Goal: Task Accomplishment & Management: Complete application form

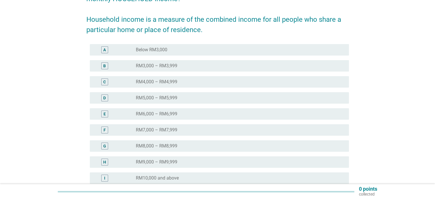
scroll to position [86, 0]
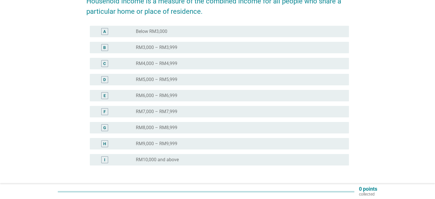
click at [189, 124] on div "radio_button_unchecked RM8,000 – RM8,999" at bounding box center [240, 127] width 208 height 7
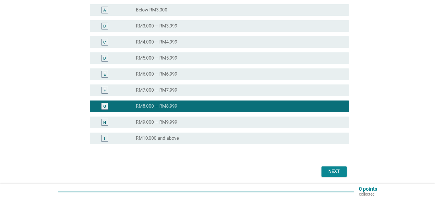
scroll to position [127, 0]
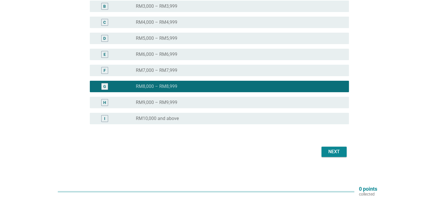
click at [207, 107] on div "H radio_button_unchecked RM9,000 – RM9,999" at bounding box center [219, 102] width 259 height 11
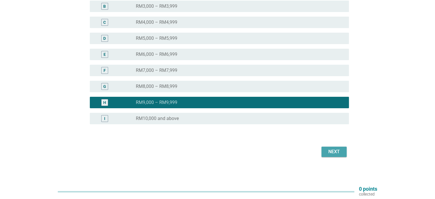
click at [327, 146] on button "Next" at bounding box center [333, 151] width 25 height 10
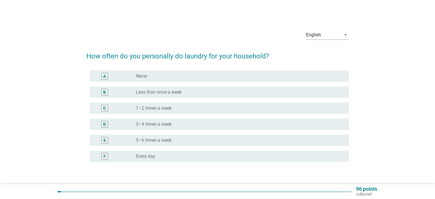
click at [188, 126] on div "radio_button_unchecked 3–4 times a week" at bounding box center [238, 124] width 204 height 6
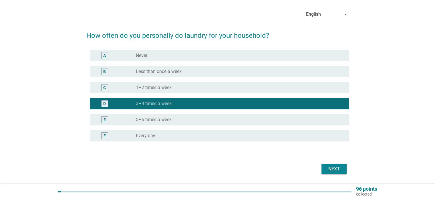
scroll to position [38, 0]
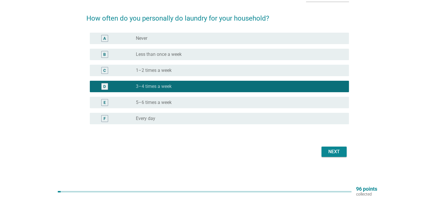
click at [333, 153] on div "Next" at bounding box center [334, 151] width 16 height 7
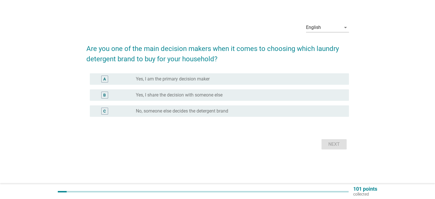
scroll to position [0, 0]
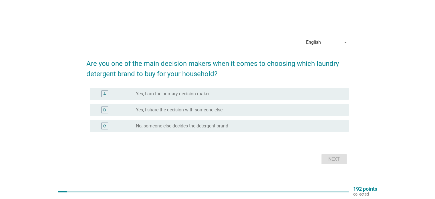
click at [210, 110] on label "Yes, I share the decision with someone else" at bounding box center [179, 110] width 87 height 6
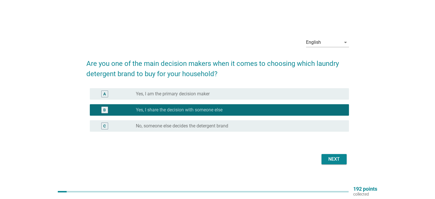
click at [333, 157] on div "Next" at bounding box center [334, 159] width 16 height 7
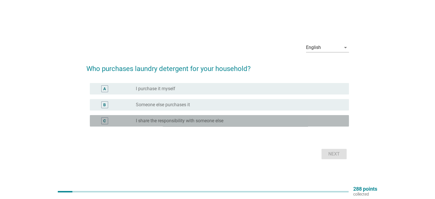
click at [198, 119] on label "I share the responsibility with someone else" at bounding box center [180, 121] width 88 height 6
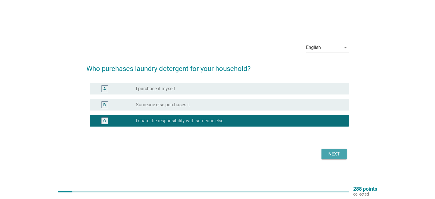
click at [336, 155] on div "Next" at bounding box center [334, 153] width 16 height 7
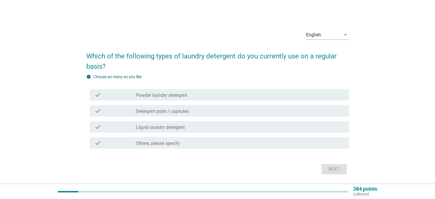
click at [190, 128] on div "check_box_outline_blank Liquid laundry detergent" at bounding box center [240, 126] width 208 height 7
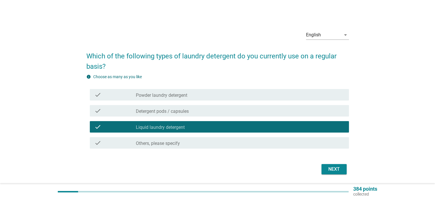
click at [329, 169] on div "Next" at bounding box center [334, 169] width 16 height 7
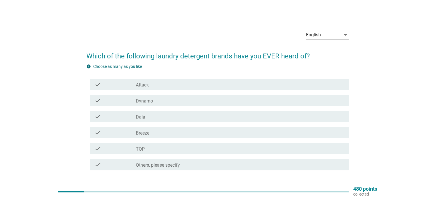
click at [185, 146] on div "check_box_outline_blank TOP" at bounding box center [240, 148] width 208 height 7
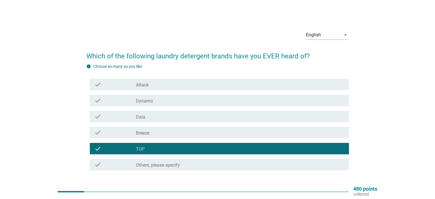
scroll to position [29, 0]
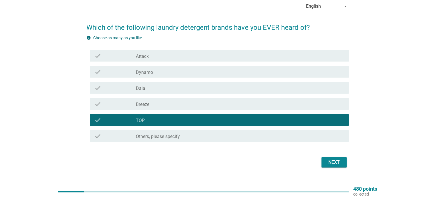
click at [186, 93] on div "check check_box_outline_blank Daia" at bounding box center [219, 87] width 259 height 11
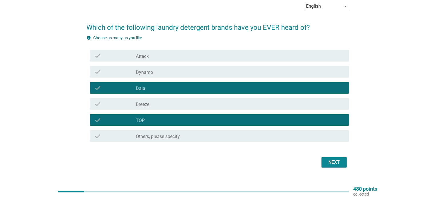
click at [183, 102] on div "check_box_outline_blank Breeze" at bounding box center [240, 103] width 208 height 7
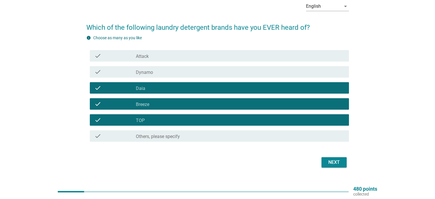
click at [176, 73] on div "check_box_outline_blank Dynamo" at bounding box center [240, 71] width 208 height 7
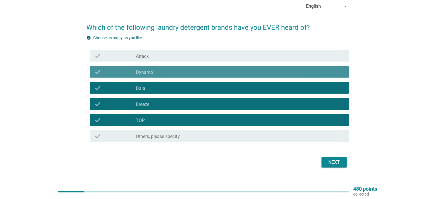
click at [172, 55] on div "check_box_outline_blank Attack" at bounding box center [240, 55] width 208 height 7
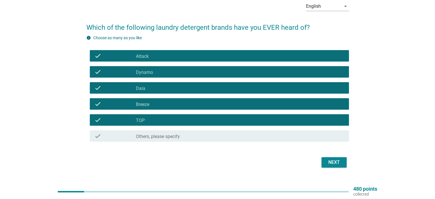
click at [341, 164] on div "Next" at bounding box center [334, 162] width 16 height 7
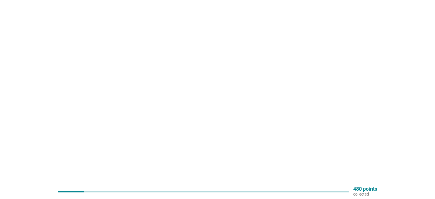
scroll to position [0, 0]
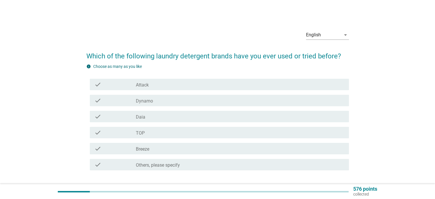
click at [178, 138] on div "check check_box_outline_blank TOP" at bounding box center [219, 132] width 259 height 11
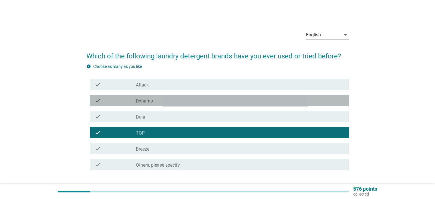
click at [164, 103] on div "check_box_outline_blank Dynamo" at bounding box center [240, 100] width 208 height 7
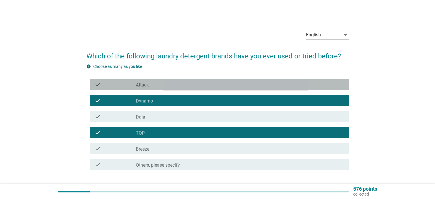
click at [161, 85] on div "check_box_outline_blank Attack" at bounding box center [240, 84] width 208 height 7
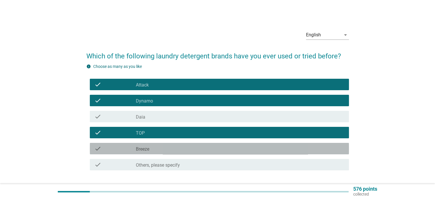
click at [165, 153] on div "check check_box_outline_blank Breeze" at bounding box center [219, 148] width 259 height 11
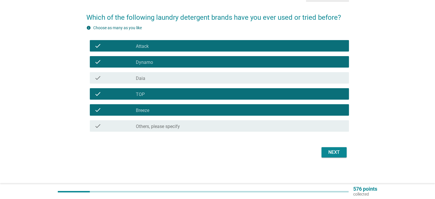
scroll to position [39, 0]
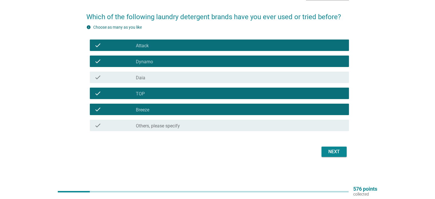
click at [337, 158] on div "Next" at bounding box center [217, 152] width 263 height 14
click at [336, 154] on div "Next" at bounding box center [334, 151] width 16 height 7
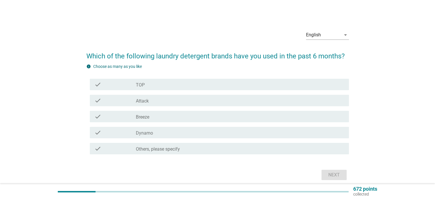
click at [184, 87] on div "check_box TOP" at bounding box center [240, 84] width 208 height 7
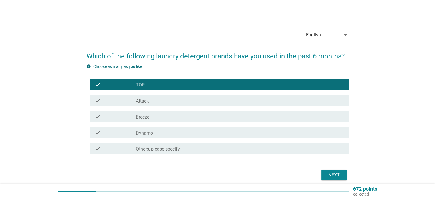
click at [203, 134] on div "check_box Dynamo" at bounding box center [240, 132] width 208 height 7
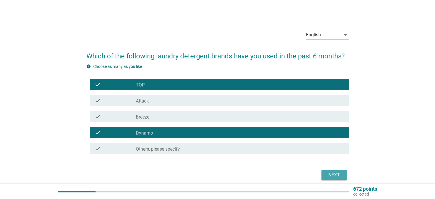
click at [326, 173] on div "Next" at bounding box center [334, 174] width 16 height 7
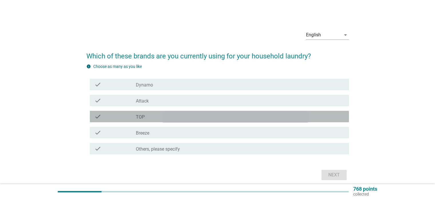
click at [186, 119] on div "check_box TOP" at bounding box center [240, 116] width 208 height 7
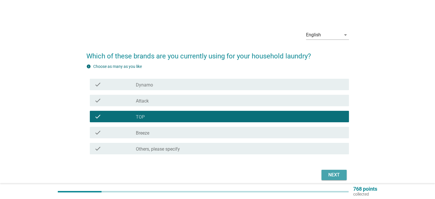
click at [334, 176] on div "Next" at bounding box center [334, 174] width 16 height 7
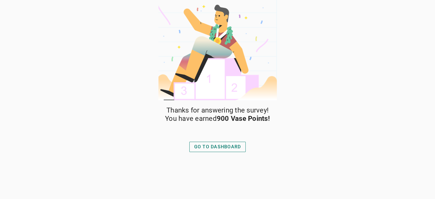
click at [224, 145] on div "GO TO DASHBOARD" at bounding box center [217, 146] width 47 height 7
